Goal: Find specific page/section: Find specific page/section

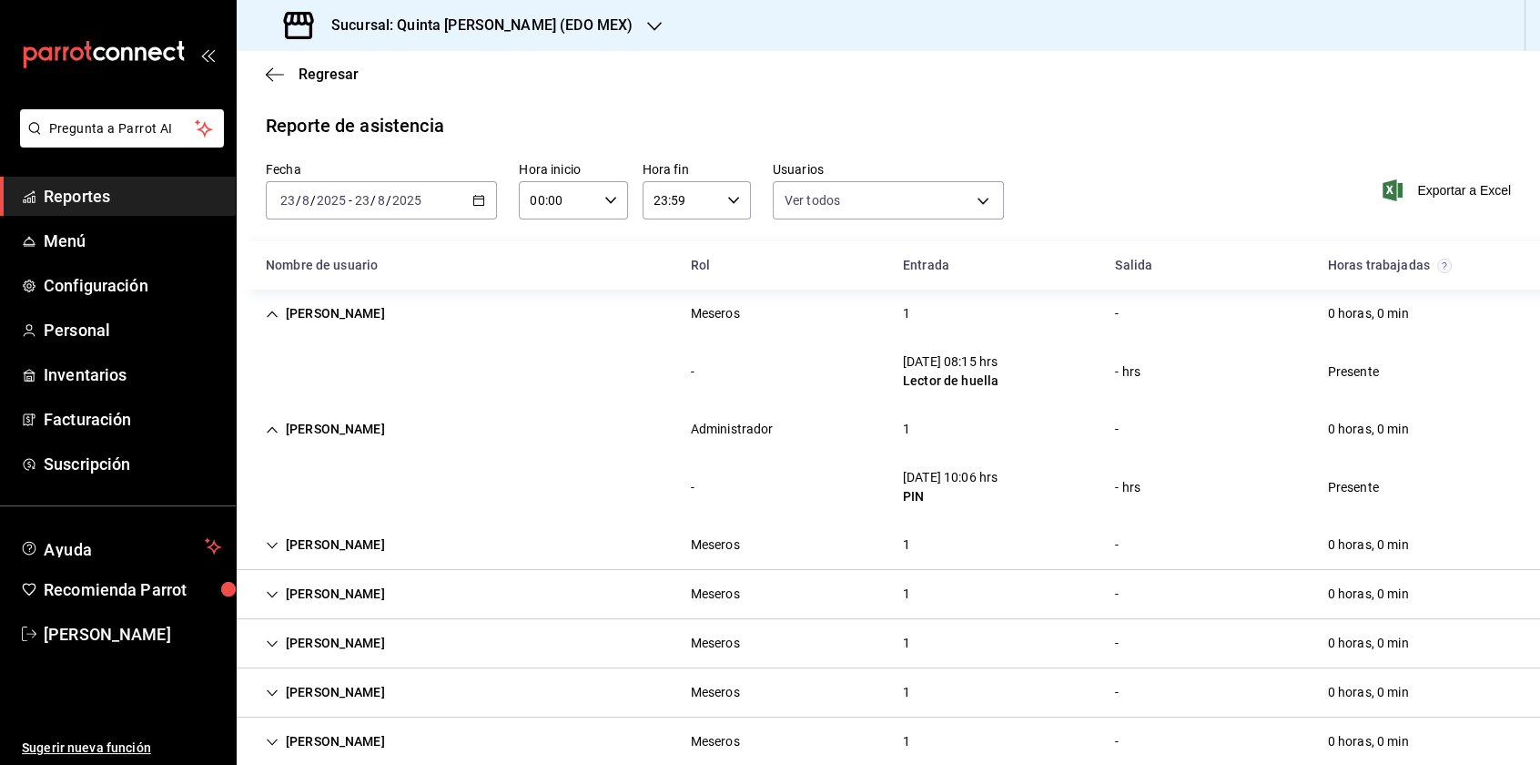
click at [119, 198] on span "Reportes" at bounding box center [133, 196] width 178 height 25
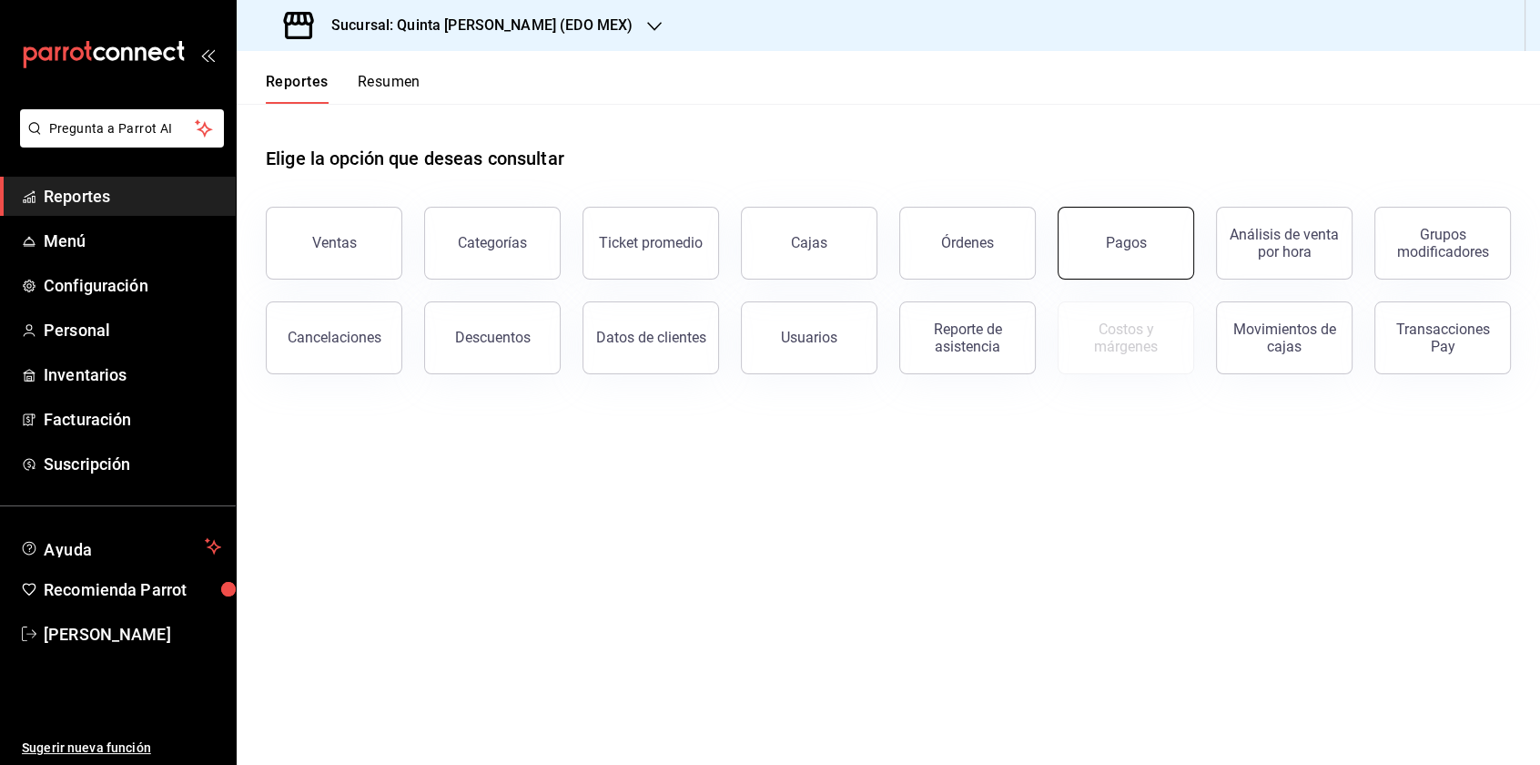
click at [1090, 261] on button "Pagos" at bounding box center [1126, 243] width 137 height 73
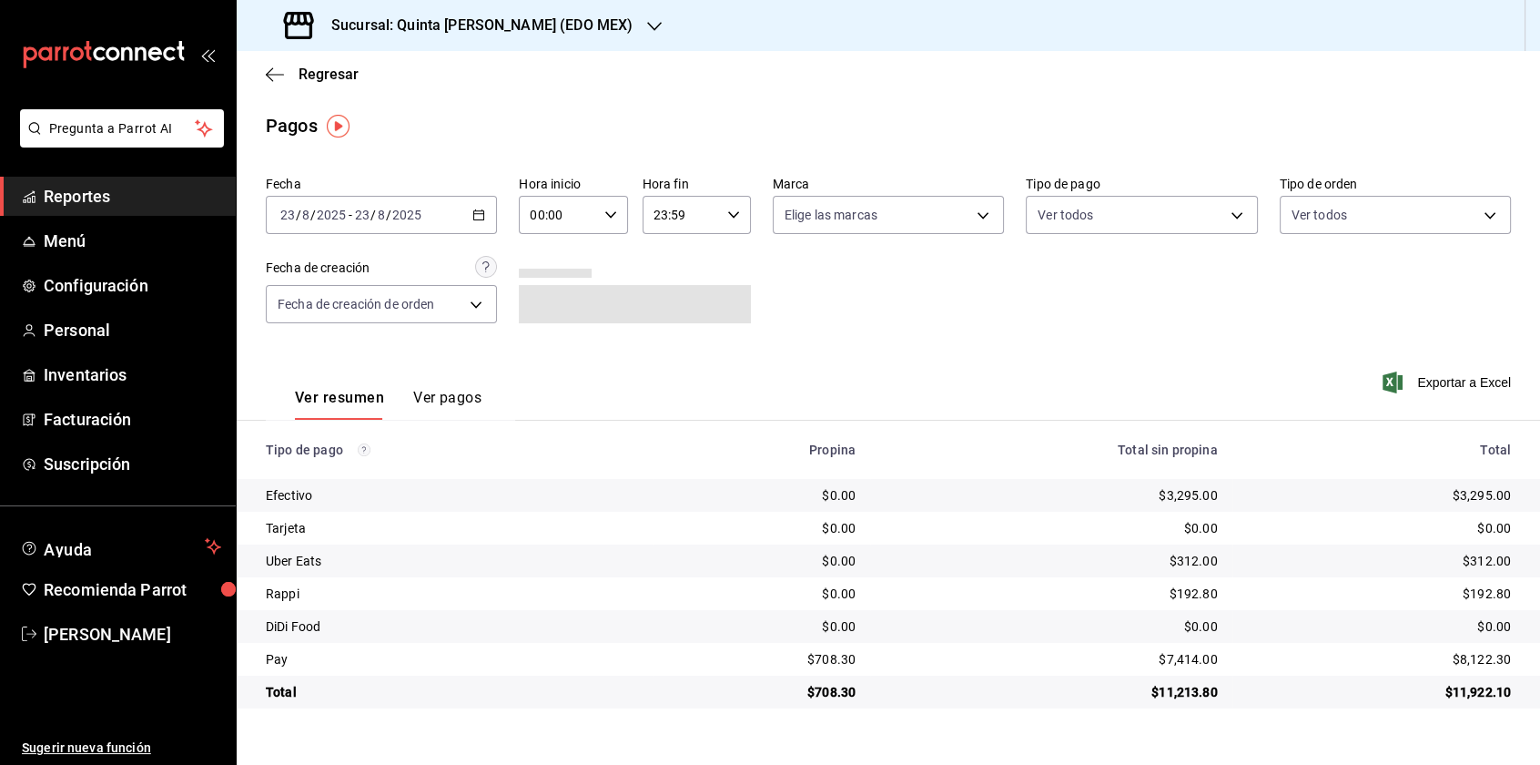
click at [103, 191] on span "Reportes" at bounding box center [133, 196] width 178 height 25
